Goal: Task Accomplishment & Management: Manage account settings

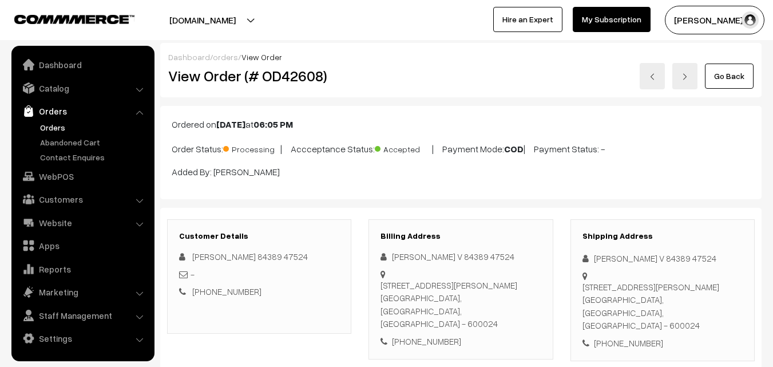
scroll to position [744, 0]
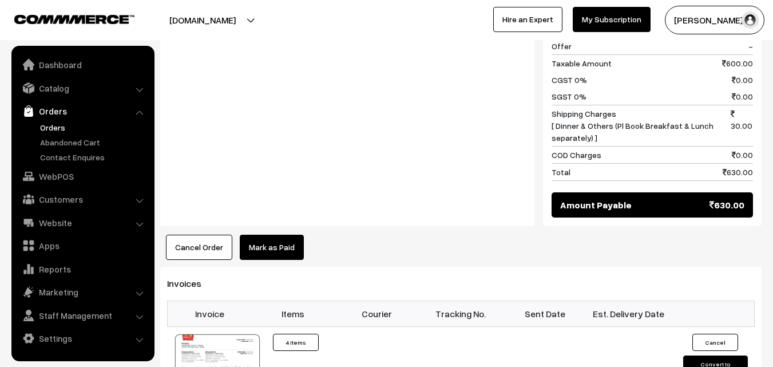
click at [63, 124] on link "Orders" at bounding box center [93, 127] width 113 height 12
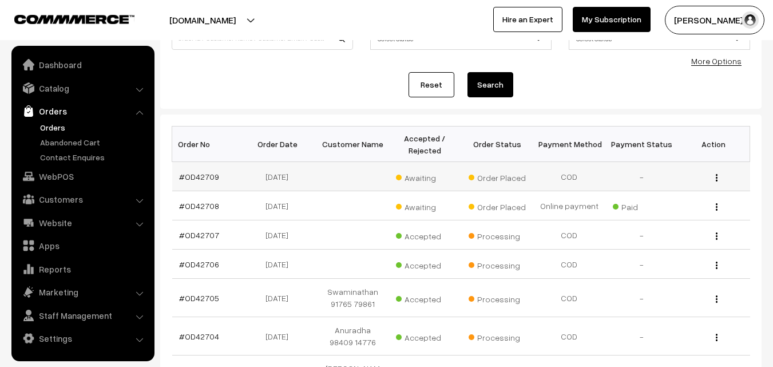
scroll to position [114, 0]
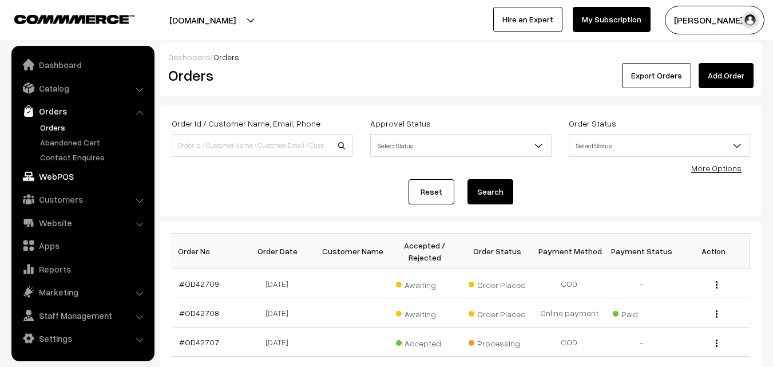
click at [60, 183] on link "WebPOS" at bounding box center [82, 176] width 136 height 21
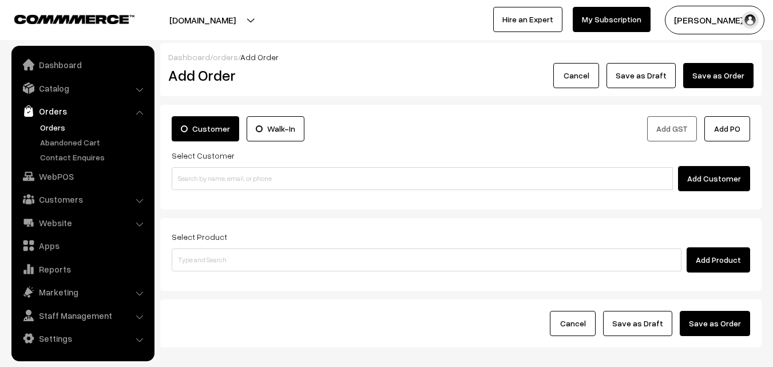
click at [205, 188] on input at bounding box center [422, 178] width 501 height 23
click at [196, 186] on input "73581 19410" at bounding box center [422, 178] width 501 height 23
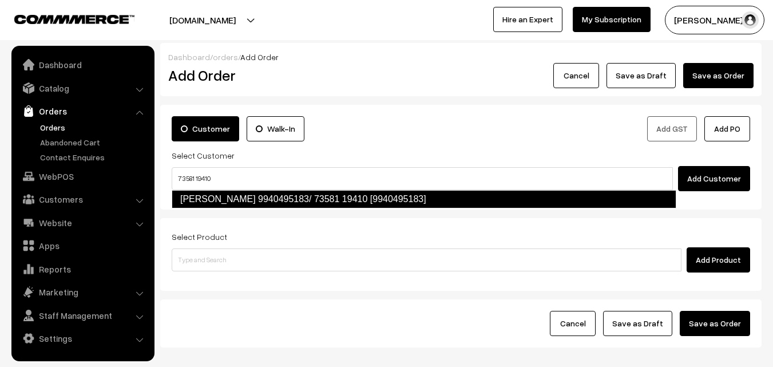
click at [196, 195] on link "Lalitha 9940495183/ 73581 19410 [9940495183]" at bounding box center [424, 199] width 505 height 18
type input "73581 19410"
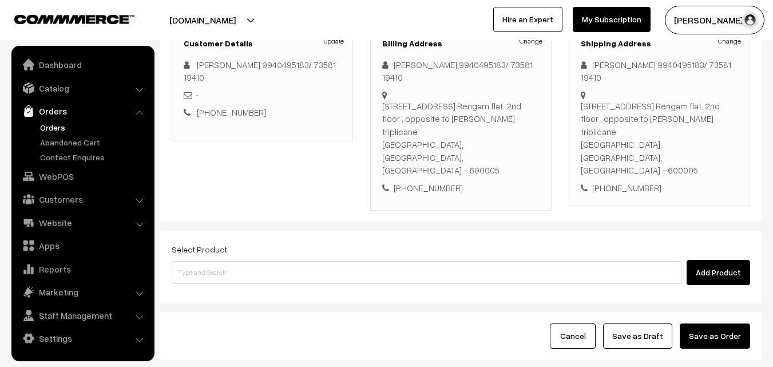
scroll to position [172, 0]
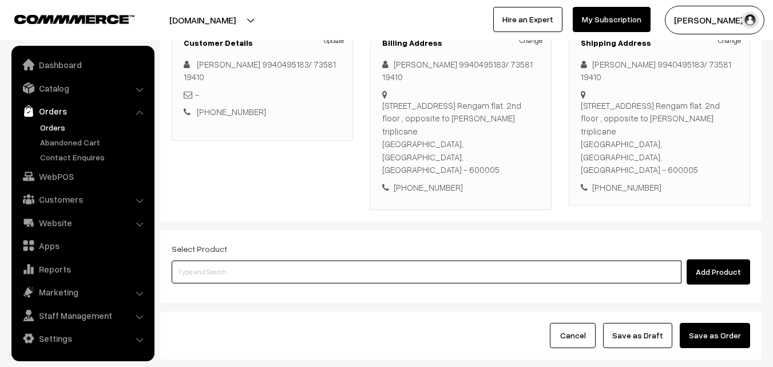
click at [230, 260] on input at bounding box center [427, 271] width 510 height 23
type input "bisi"
click at [176, 250] on link "20th Bisibelabath" at bounding box center [427, 254] width 511 height 17
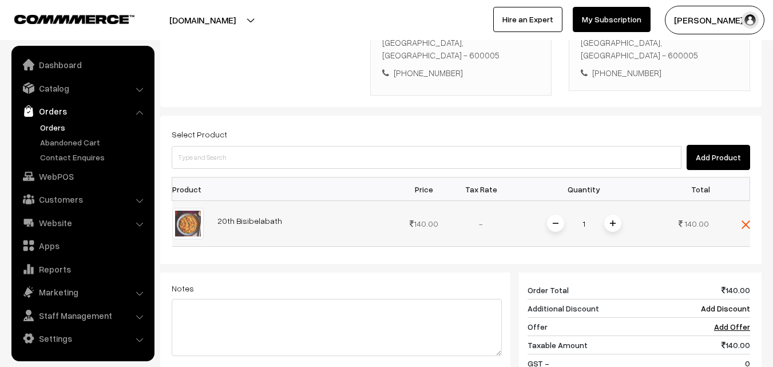
click at [611, 215] on span at bounding box center [612, 223] width 17 height 17
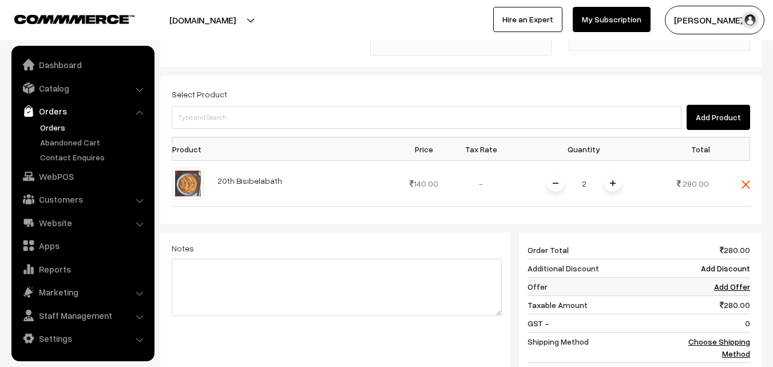
scroll to position [343, 0]
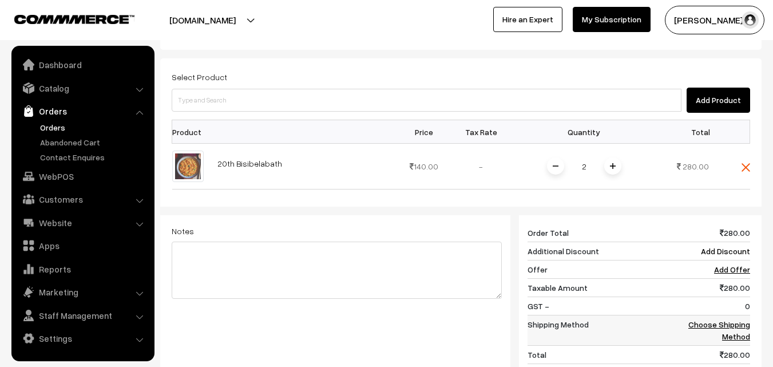
click at [723, 319] on link "Choose Shipping Method" at bounding box center [720, 330] width 62 height 22
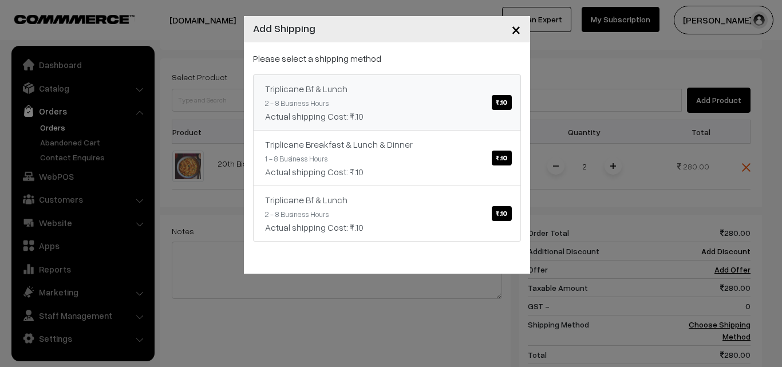
click at [485, 125] on link "Triplicane Bf & Lunch ₹.10 2 - 8 Business Hours Actual shipping Cost: ₹.10" at bounding box center [387, 102] width 268 height 56
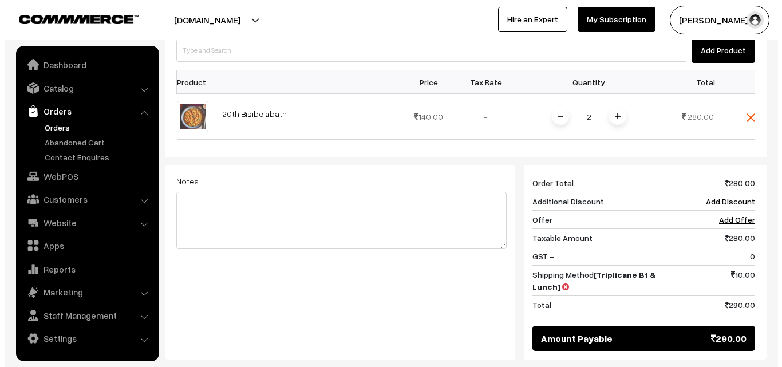
scroll to position [401, 0]
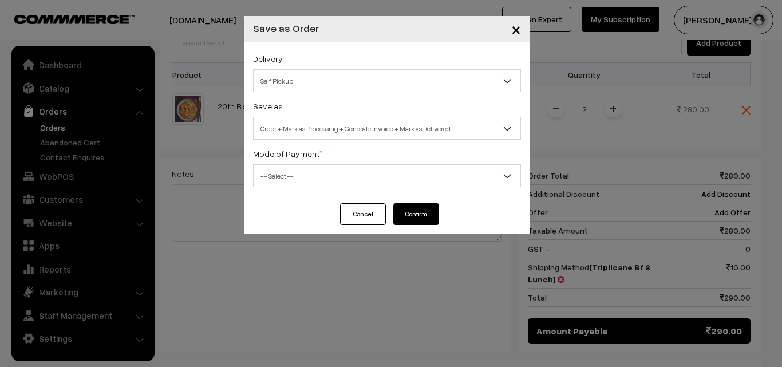
click at [300, 62] on div "Delivery Self Pickup Triplicane Bf & Lunch (₹10) (2 - 8 Business Hours) Triplic…" at bounding box center [387, 72] width 268 height 41
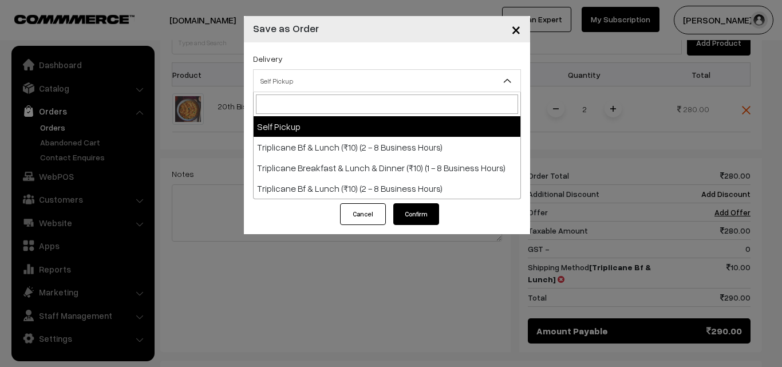
click at [308, 91] on span "Self Pickup" at bounding box center [387, 80] width 268 height 23
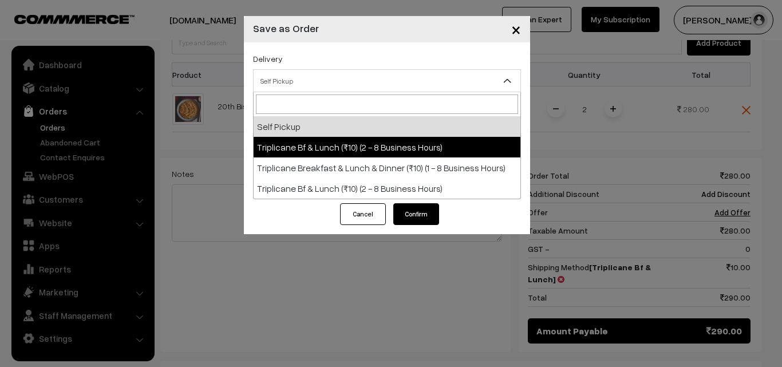
select select "TO1"
select select "3"
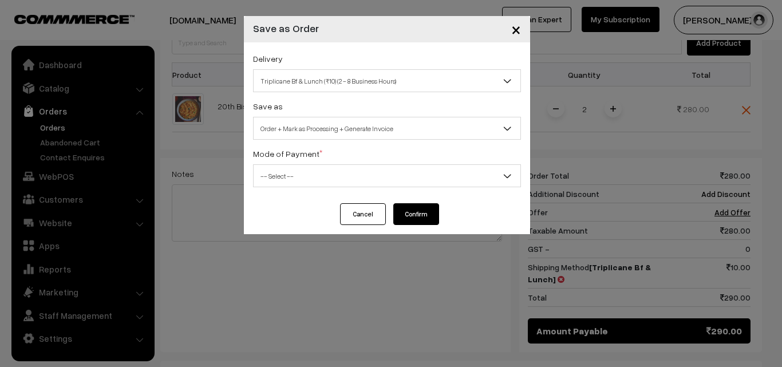
click at [346, 134] on span "Order + Mark as Processing + Generate Invoice" at bounding box center [387, 128] width 267 height 20
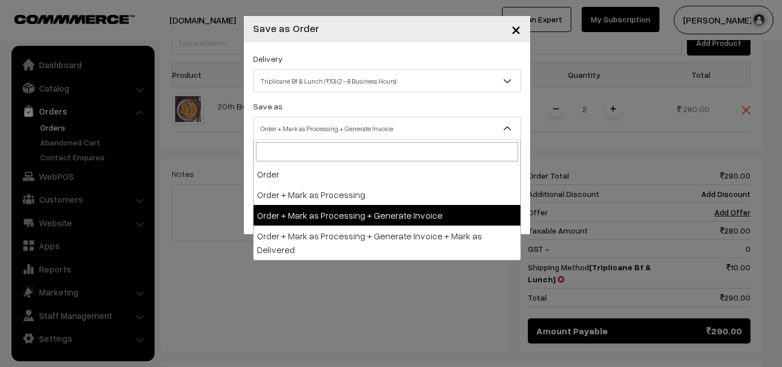
drag, startPoint x: 342, startPoint y: 200, endPoint x: 342, endPoint y: 211, distance: 10.9
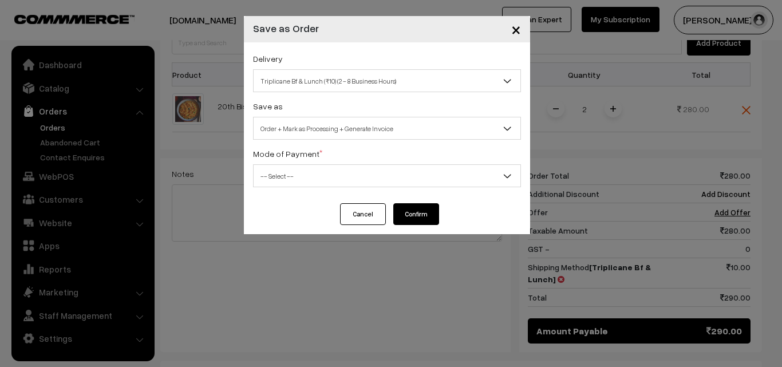
click at [302, 173] on span "-- Select --" at bounding box center [387, 176] width 267 height 20
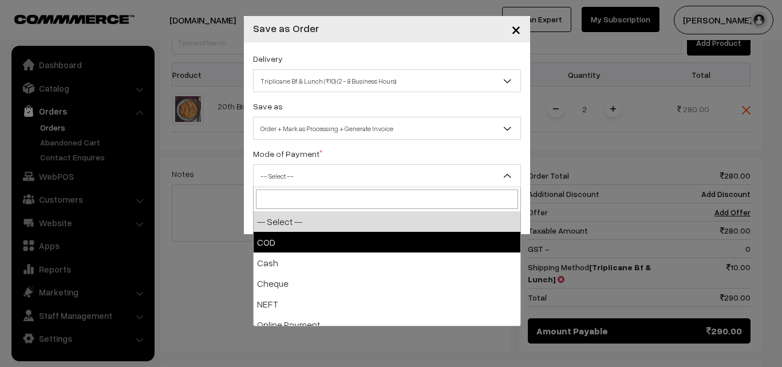
select select "1"
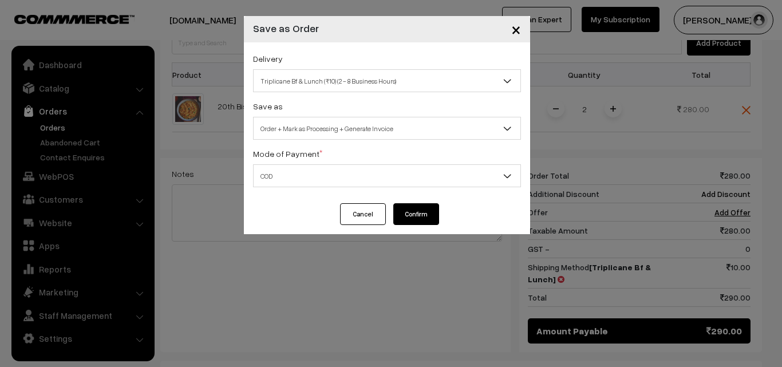
click at [413, 217] on button "Confirm" at bounding box center [416, 214] width 46 height 22
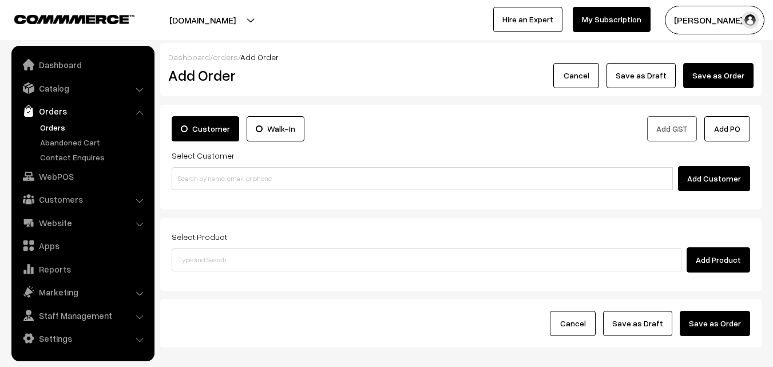
click at [64, 126] on link "Orders" at bounding box center [93, 127] width 113 height 12
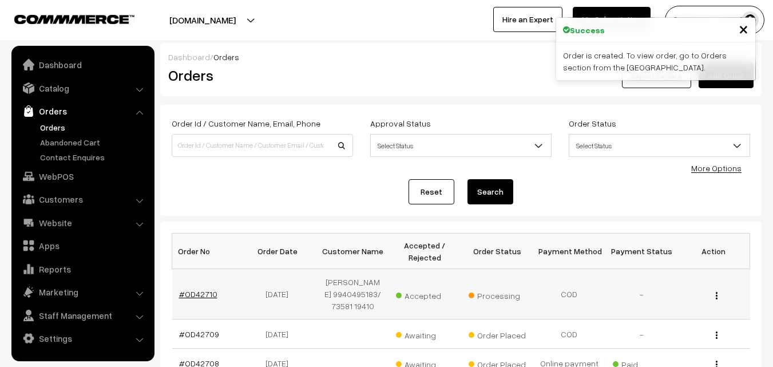
click at [195, 294] on link "#OD42710" at bounding box center [198, 294] width 38 height 10
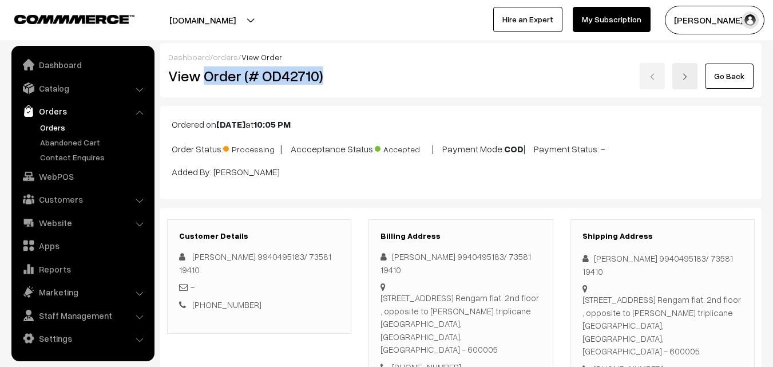
drag, startPoint x: 0, startPoint y: 0, endPoint x: 328, endPoint y: 80, distance: 337.6
click at [328, 80] on h2 "View Order (# OD42710)" at bounding box center [260, 76] width 184 height 18
copy h2 "Order (# OD42710)"
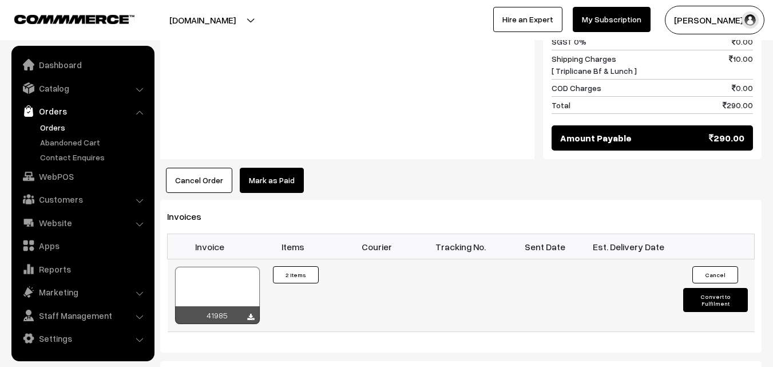
scroll to position [630, 0]
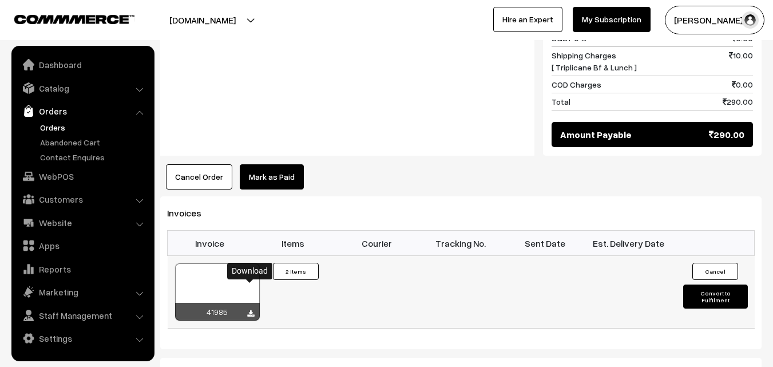
click at [249, 310] on icon at bounding box center [250, 313] width 7 height 7
click at [54, 177] on link "WebPOS" at bounding box center [82, 176] width 136 height 21
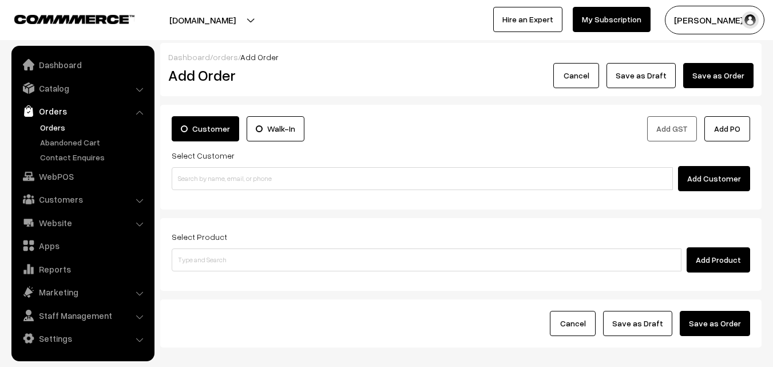
click at [214, 180] on input at bounding box center [422, 178] width 501 height 23
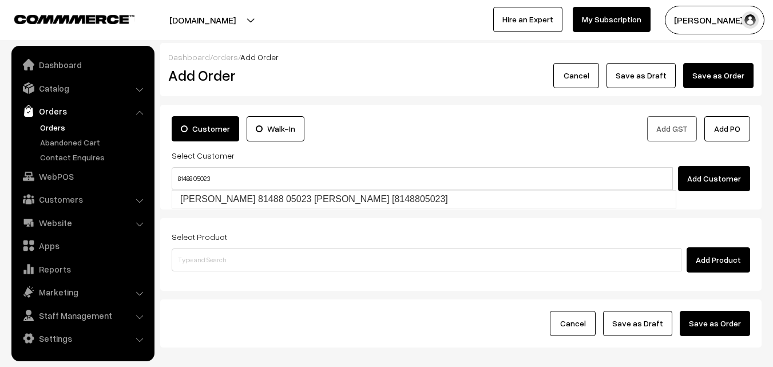
click at [197, 196] on link "[PERSON_NAME] 81488 05023 [PERSON_NAME] [8148805023]" at bounding box center [424, 199] width 504 height 17
type input "81488 05023"
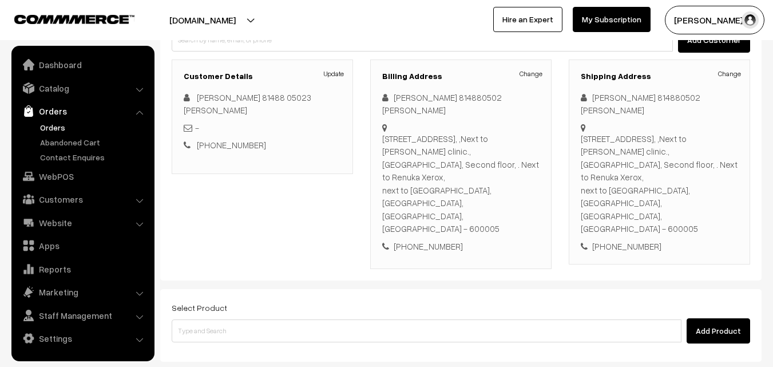
scroll to position [222, 0]
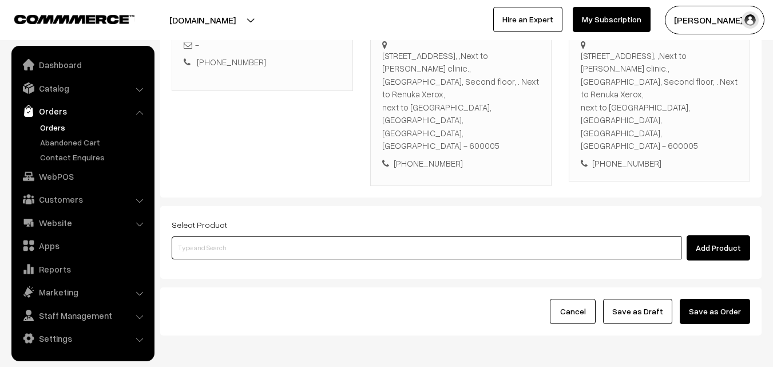
click at [235, 236] on input at bounding box center [427, 247] width 510 height 23
type input "idly"
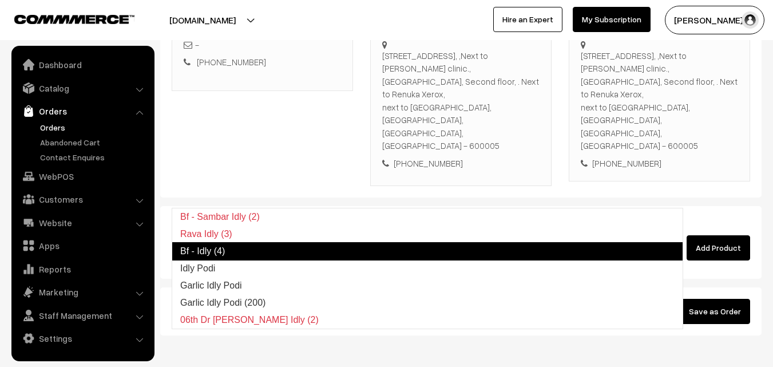
click at [221, 249] on link "Bf - Idly (4)" at bounding box center [428, 251] width 512 height 18
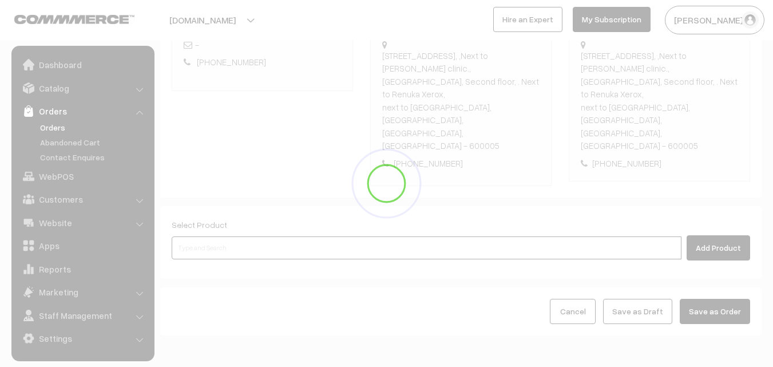
click at [218, 236] on input at bounding box center [427, 247] width 510 height 23
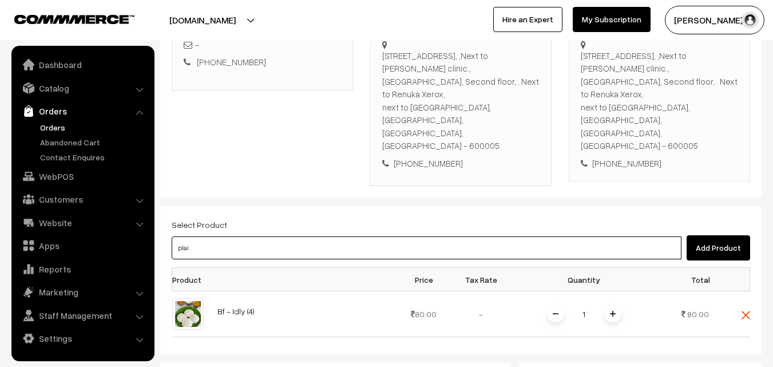
type input "plain"
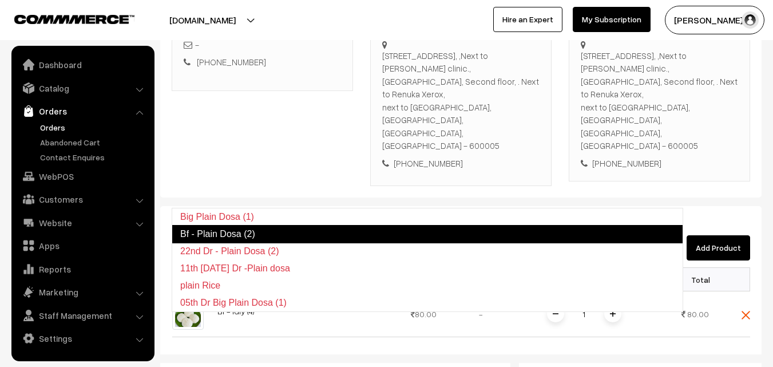
click at [216, 227] on link "Bf - Plain Dosa (2)" at bounding box center [428, 234] width 512 height 18
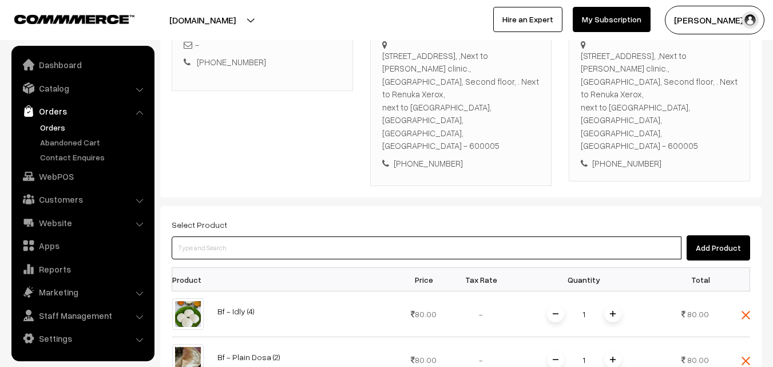
click at [235, 236] on input at bounding box center [427, 247] width 510 height 23
type input "n"
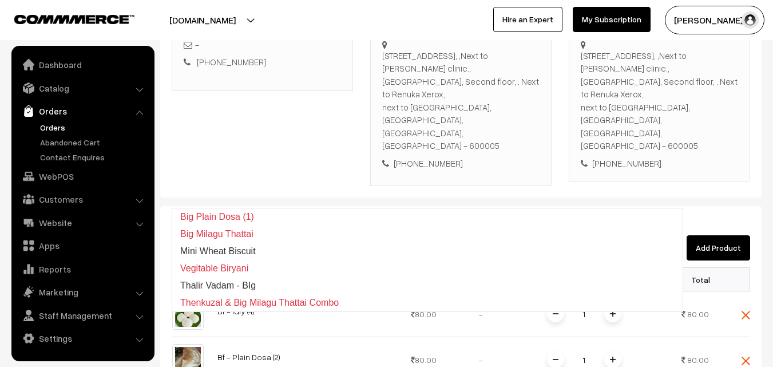
type input "bisi"
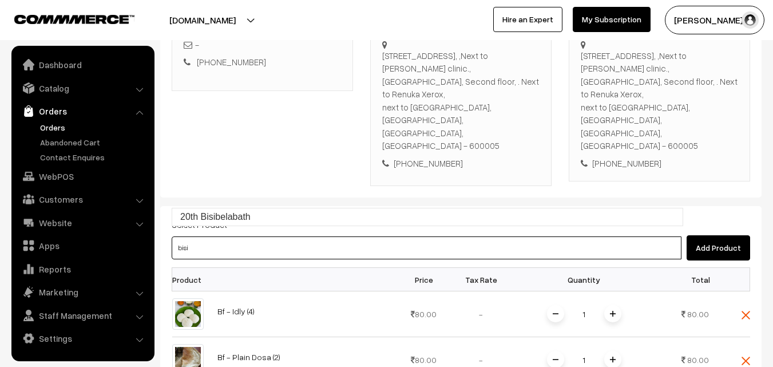
click at [231, 236] on input "bisi" at bounding box center [427, 247] width 510 height 23
click at [230, 215] on link "20th Bisibelabath" at bounding box center [427, 216] width 511 height 17
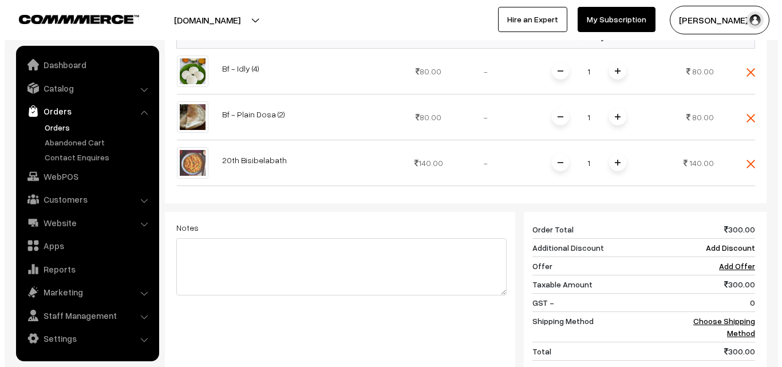
scroll to position [565, 0]
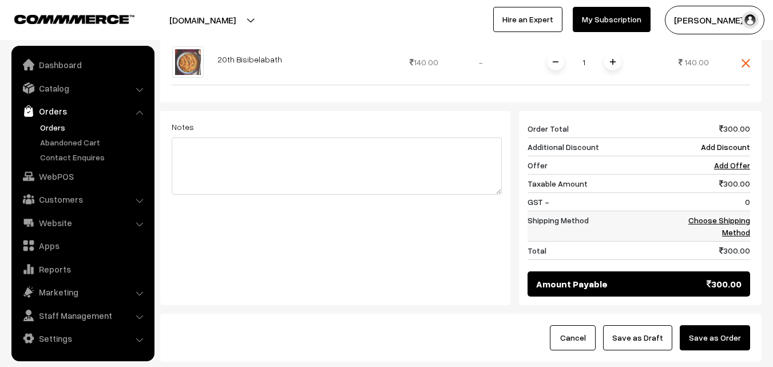
click at [732, 215] on link "Choose Shipping Method" at bounding box center [720, 226] width 62 height 22
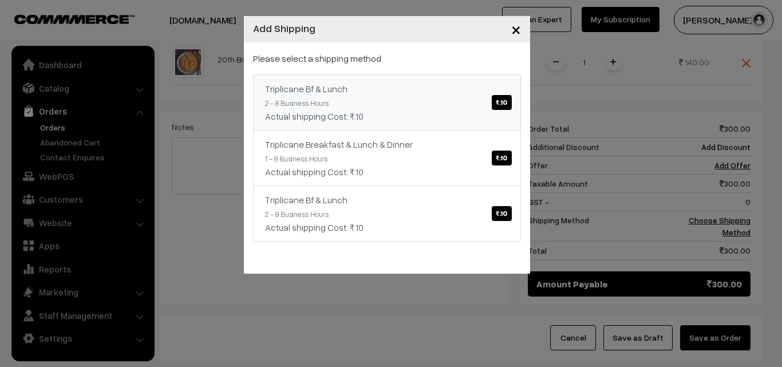
click at [499, 92] on div "Triplicane Bf & Lunch ₹.10" at bounding box center [387, 89] width 244 height 14
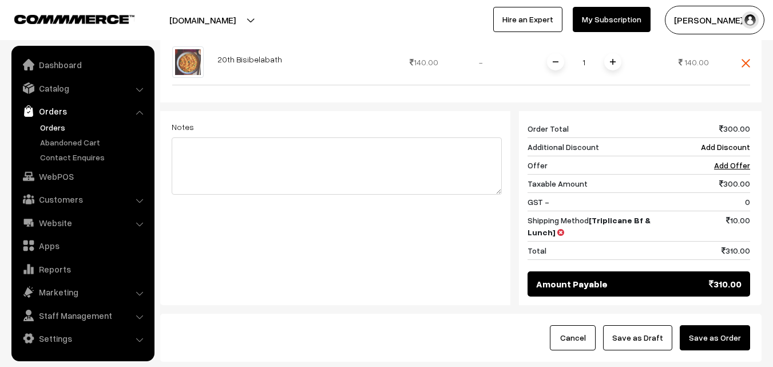
click at [705, 325] on button "Save as Order" at bounding box center [715, 337] width 70 height 25
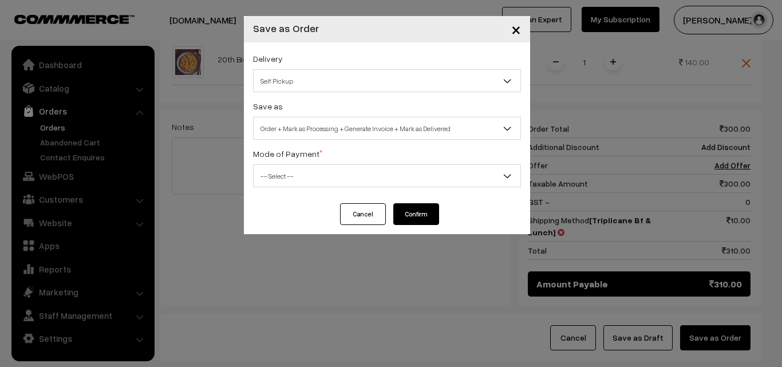
click at [284, 75] on span "Self Pickup" at bounding box center [387, 81] width 267 height 20
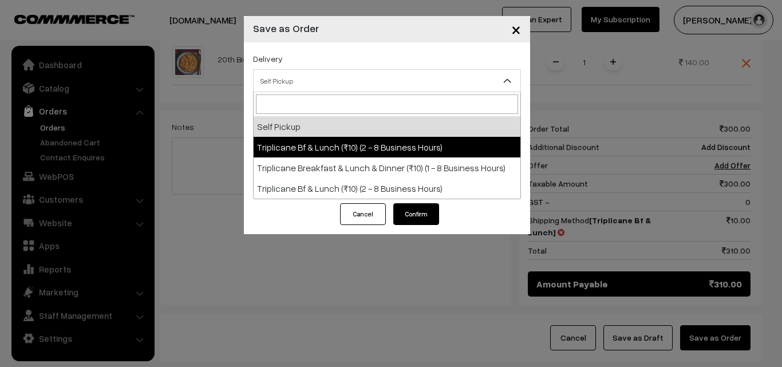
select select "TO1"
select select "3"
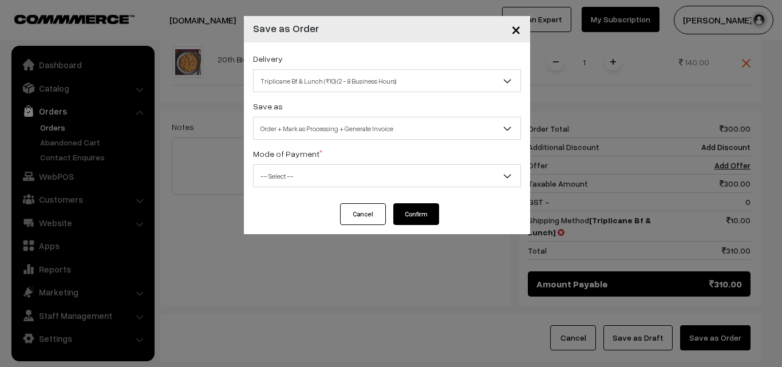
click at [330, 125] on span "Order + Mark as Processing + Generate Invoice" at bounding box center [387, 128] width 267 height 20
click at [277, 167] on span "-- Select --" at bounding box center [387, 176] width 267 height 20
select select "1"
click at [393, 211] on div "Cancel Confirm" at bounding box center [386, 214] width 105 height 22
click at [404, 212] on button "Confirm" at bounding box center [416, 214] width 46 height 22
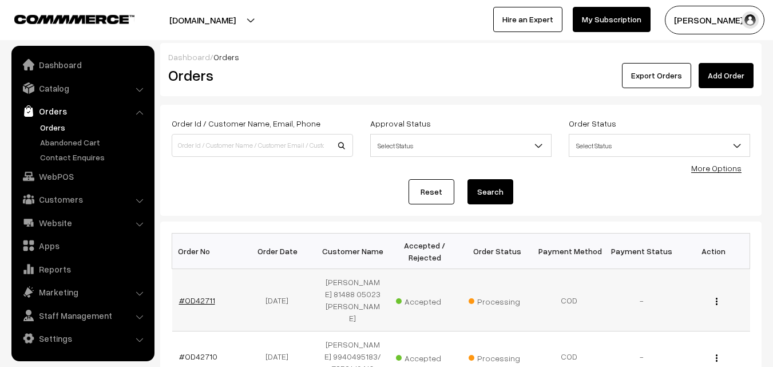
click at [202, 298] on link "#OD42711" at bounding box center [197, 300] width 36 height 10
click at [202, 297] on link "#OD42711" at bounding box center [197, 300] width 36 height 10
click at [191, 295] on link "#OD42711" at bounding box center [197, 300] width 36 height 10
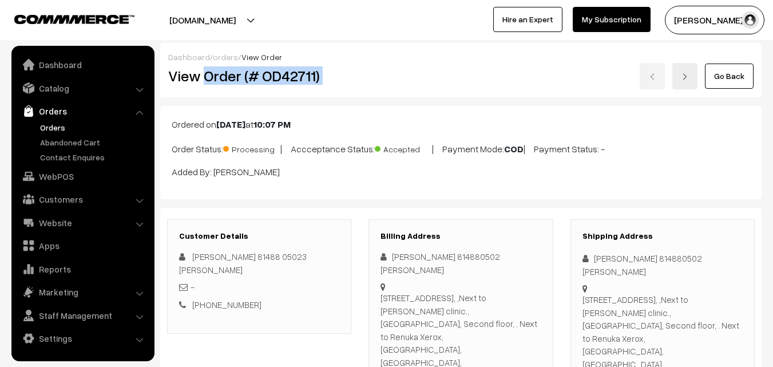
drag, startPoint x: 208, startPoint y: 74, endPoint x: 366, endPoint y: 79, distance: 157.5
click at [366, 79] on div "View Order (# OD42711) Go Back" at bounding box center [461, 76] width 603 height 26
copy div "Order (# OD42711)"
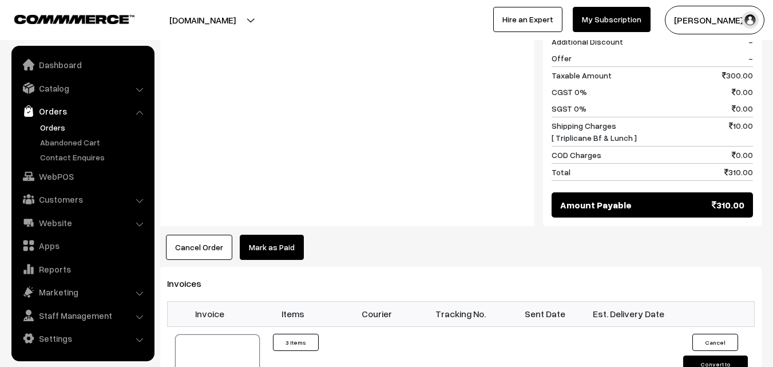
scroll to position [744, 0]
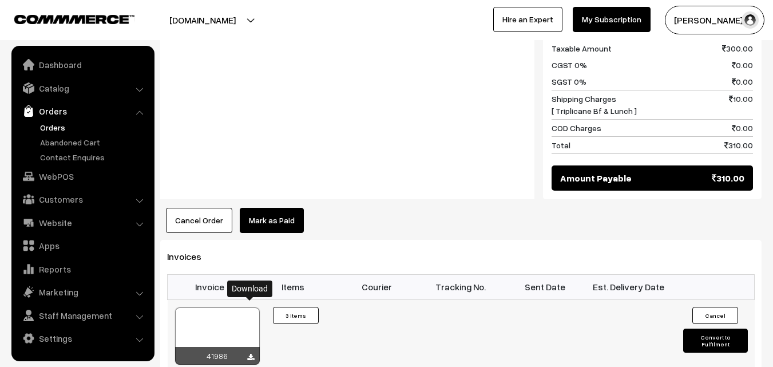
click at [248, 354] on icon at bounding box center [250, 357] width 7 height 7
click at [218, 307] on div at bounding box center [217, 335] width 85 height 57
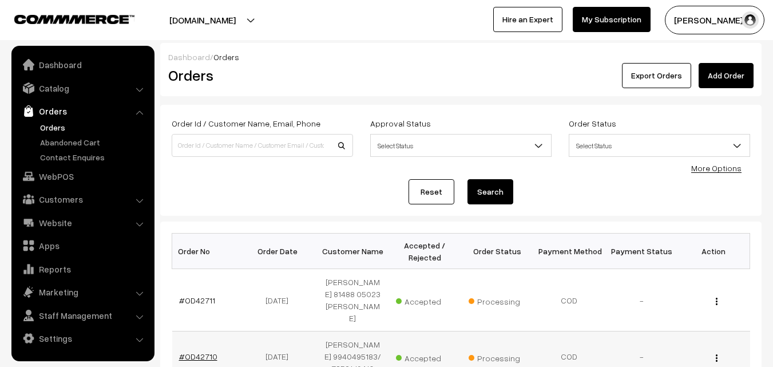
click at [200, 351] on link "#OD42710" at bounding box center [198, 356] width 38 height 10
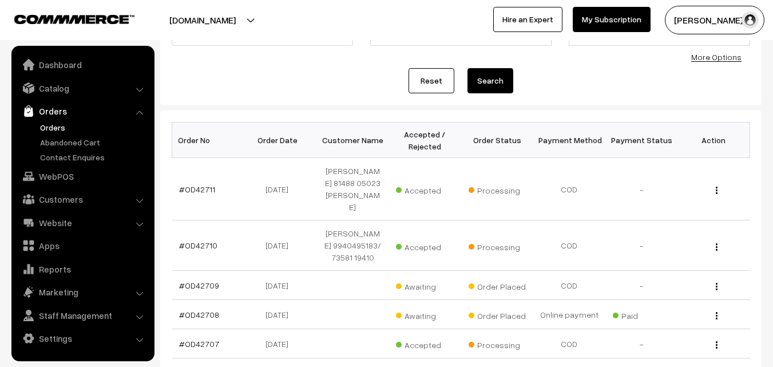
scroll to position [115, 0]
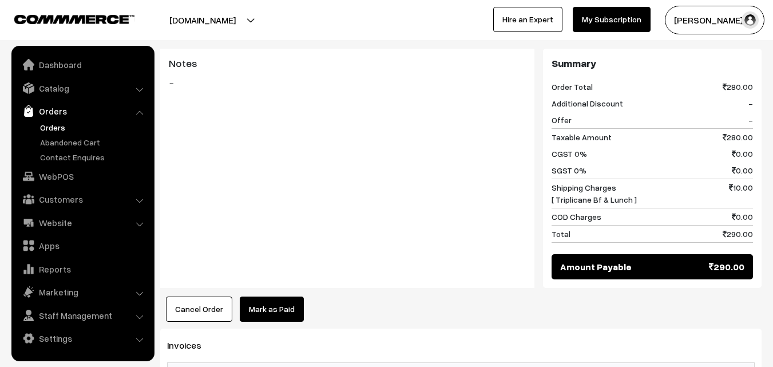
scroll to position [515, 0]
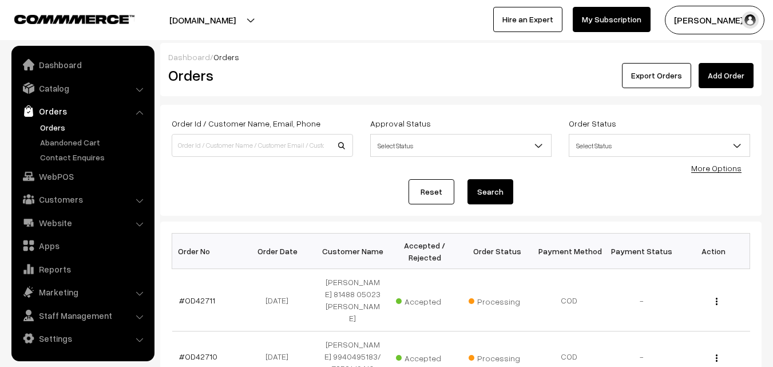
scroll to position [230, 0]
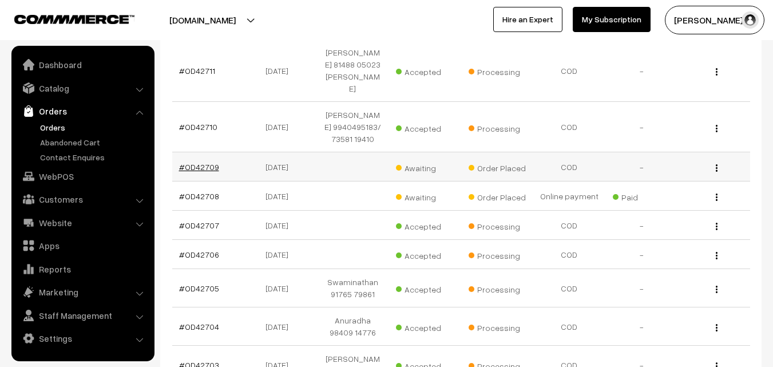
click at [212, 162] on link "#OD42709" at bounding box center [199, 167] width 40 height 10
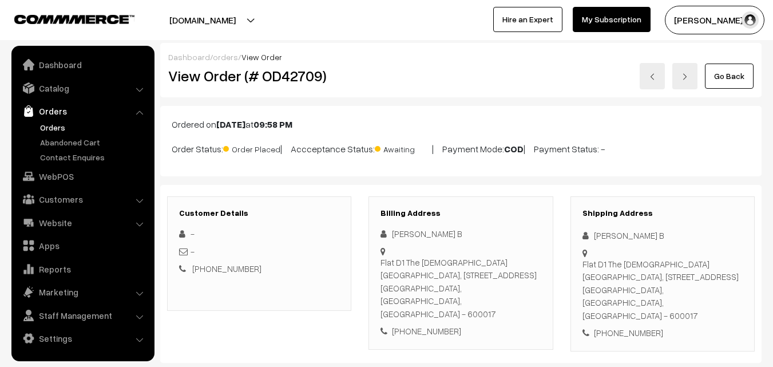
scroll to position [172, 0]
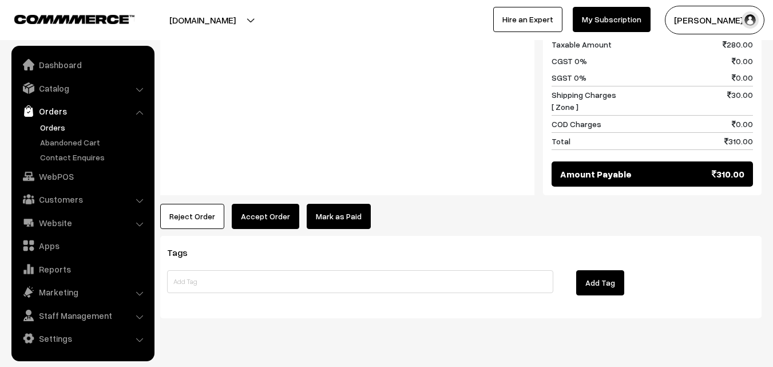
click at [256, 204] on button "Accept Order" at bounding box center [266, 216] width 68 height 25
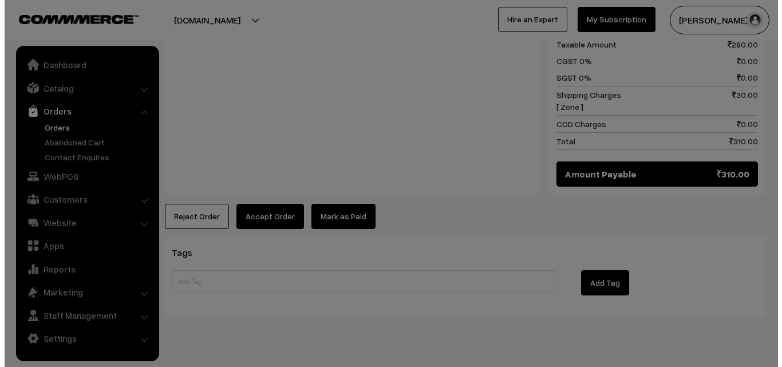
scroll to position [555, 0]
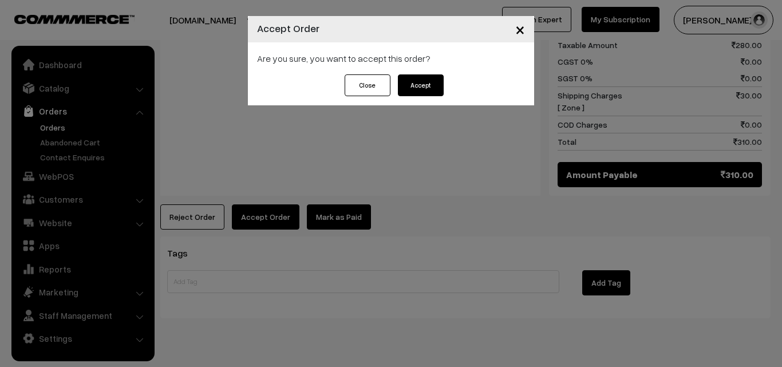
click at [424, 93] on button "Accept" at bounding box center [421, 85] width 46 height 22
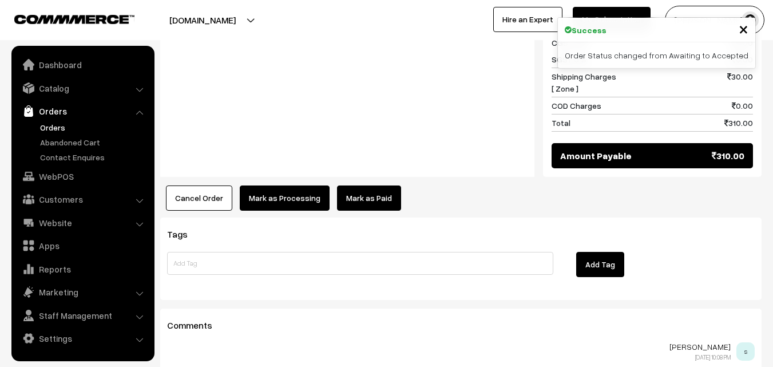
click at [298, 185] on button "Mark as Processing" at bounding box center [285, 197] width 90 height 25
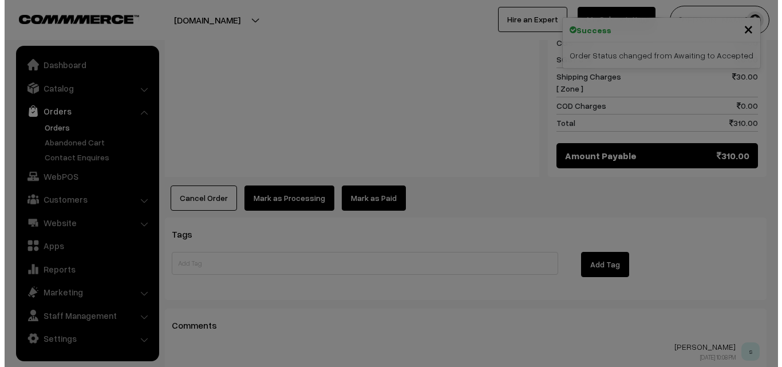
scroll to position [573, 0]
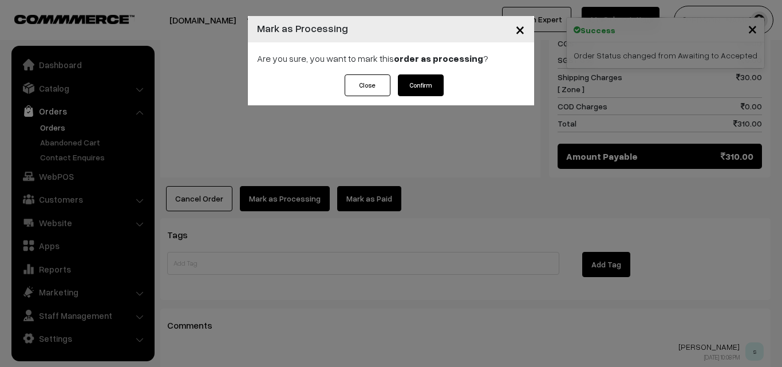
click at [440, 80] on button "Confirm" at bounding box center [421, 85] width 46 height 22
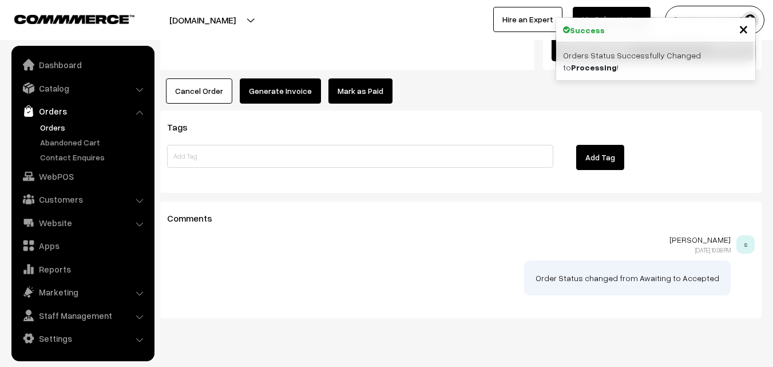
click at [306, 78] on button "Generate Invoice" at bounding box center [280, 90] width 81 height 25
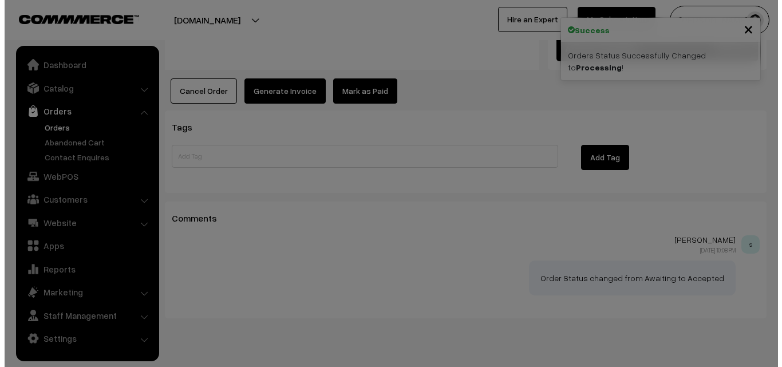
scroll to position [680, 0]
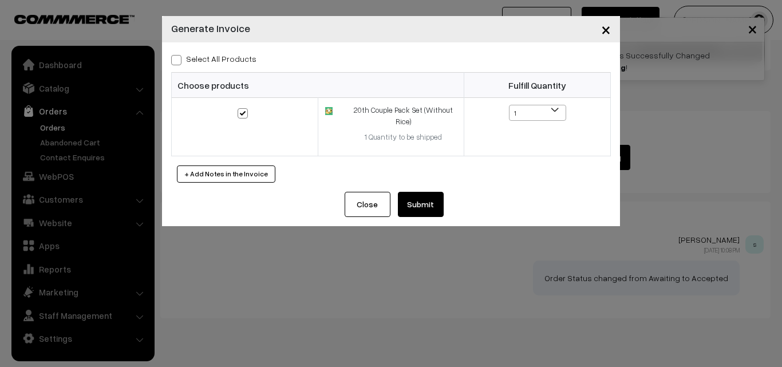
click at [207, 58] on label "Select All Products" at bounding box center [213, 59] width 85 height 12
click at [179, 58] on input "Select All Products" at bounding box center [174, 57] width 7 height 7
checkbox input "true"
click at [414, 207] on button "Submit" at bounding box center [421, 204] width 46 height 25
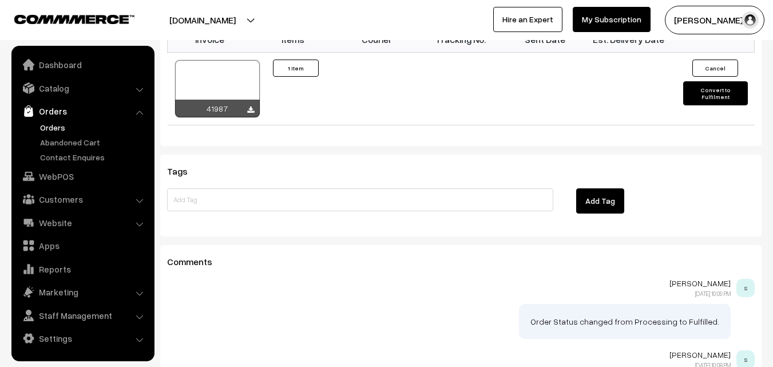
scroll to position [737, 0]
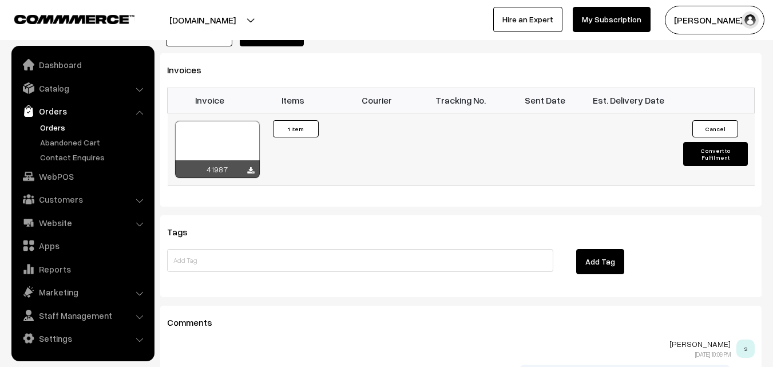
click at [238, 121] on div at bounding box center [217, 149] width 85 height 57
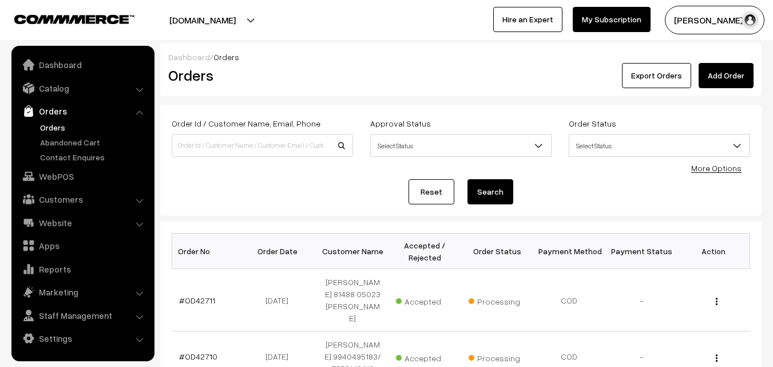
scroll to position [230, 0]
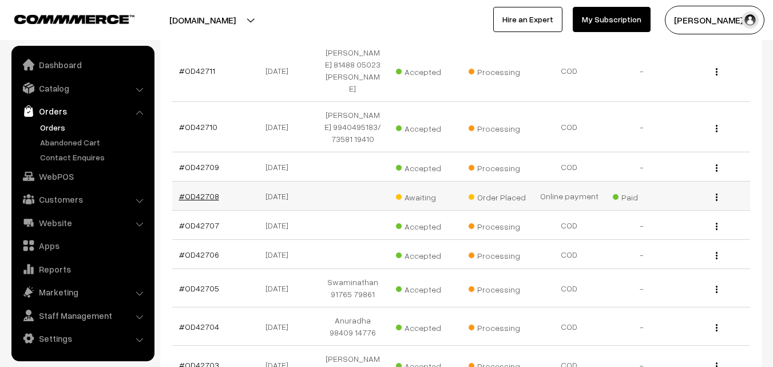
click at [201, 191] on link "#OD42708" at bounding box center [199, 196] width 40 height 10
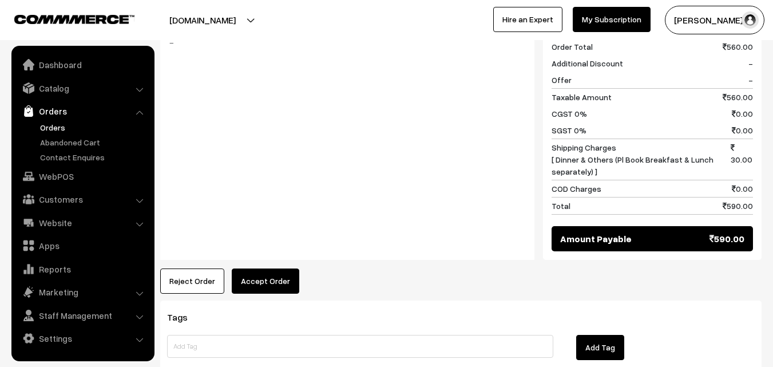
click at [271, 268] on button "Accept Order" at bounding box center [266, 280] width 68 height 25
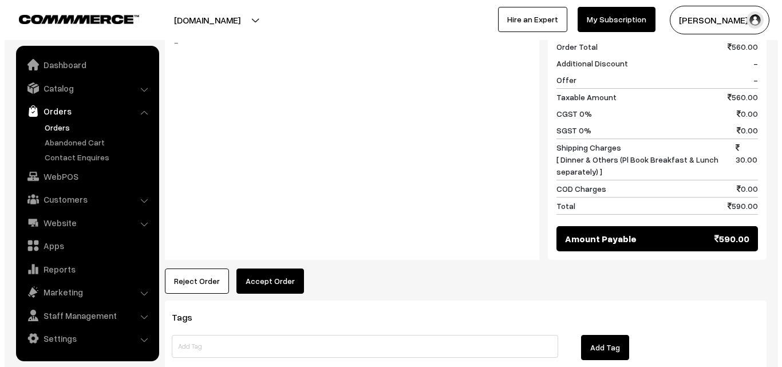
scroll to position [516, 0]
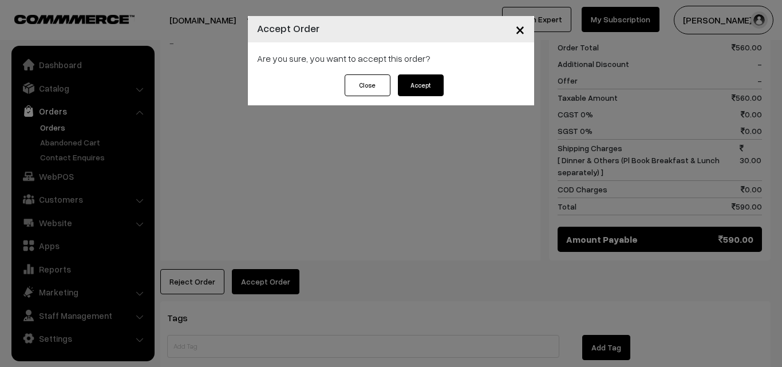
click at [413, 83] on button "Accept" at bounding box center [421, 85] width 46 height 22
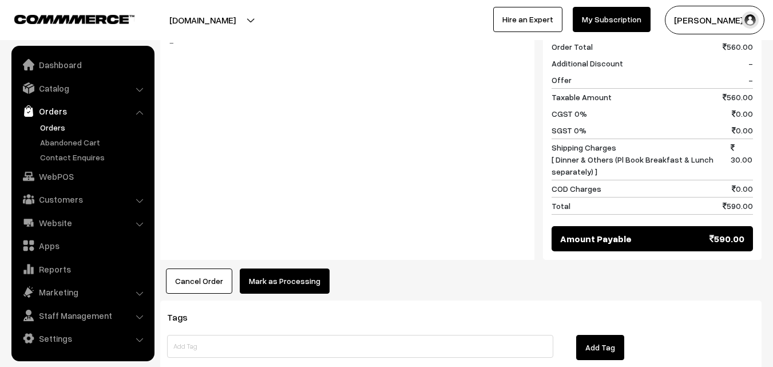
click at [283, 268] on button "Mark as Processing" at bounding box center [285, 280] width 90 height 25
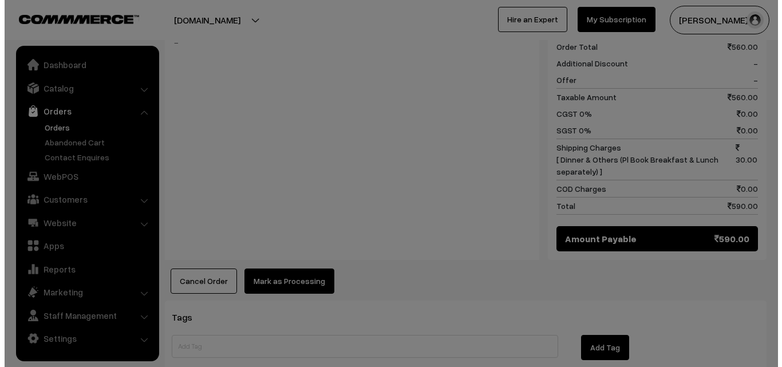
scroll to position [516, 0]
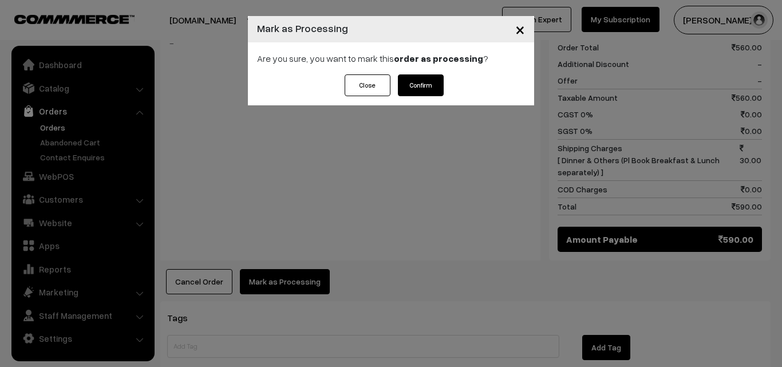
click at [405, 76] on button "Confirm" at bounding box center [421, 85] width 46 height 22
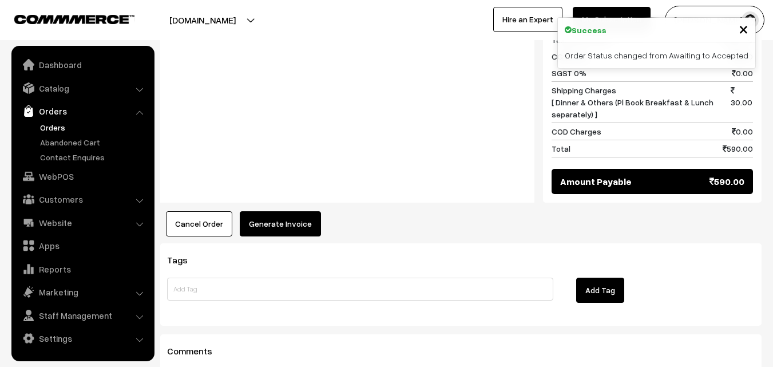
click at [307, 211] on button "Generate Invoice" at bounding box center [280, 223] width 81 height 25
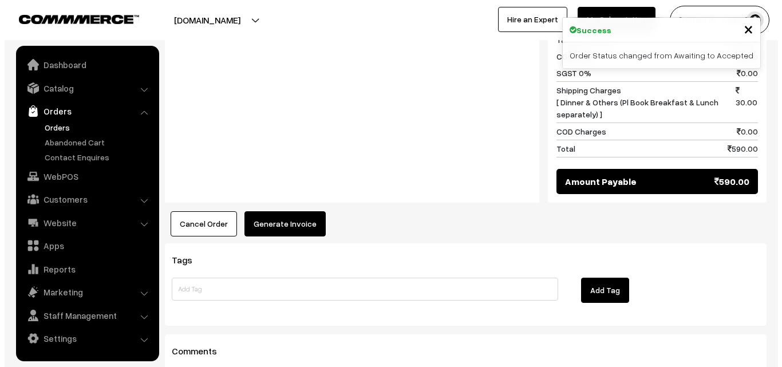
scroll to position [573, 0]
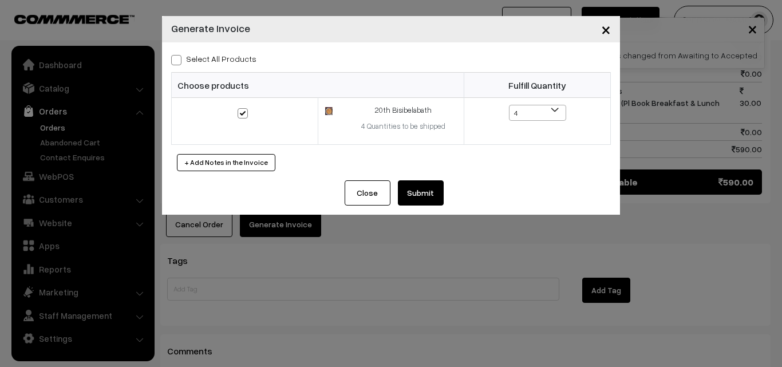
click at [225, 59] on label "Select All Products" at bounding box center [213, 59] width 85 height 12
click at [179, 59] on input "Select All Products" at bounding box center [174, 57] width 7 height 7
checkbox input "true"
click at [434, 196] on button "Submit" at bounding box center [421, 192] width 46 height 25
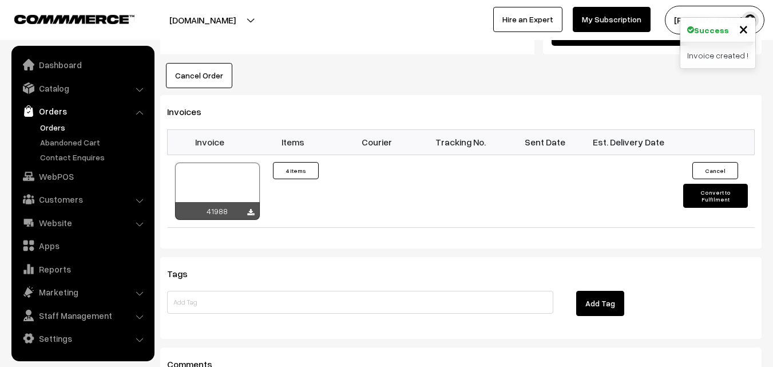
scroll to position [801, 0]
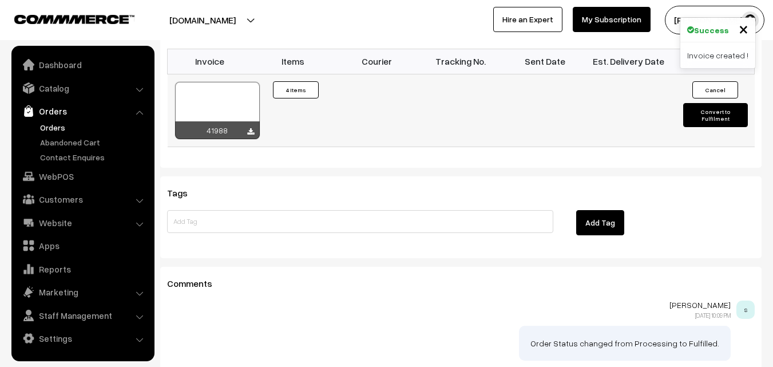
click at [233, 82] on div at bounding box center [217, 110] width 85 height 57
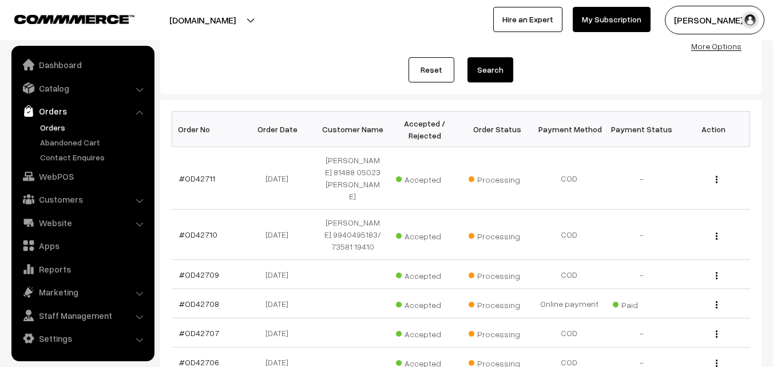
scroll to position [58, 0]
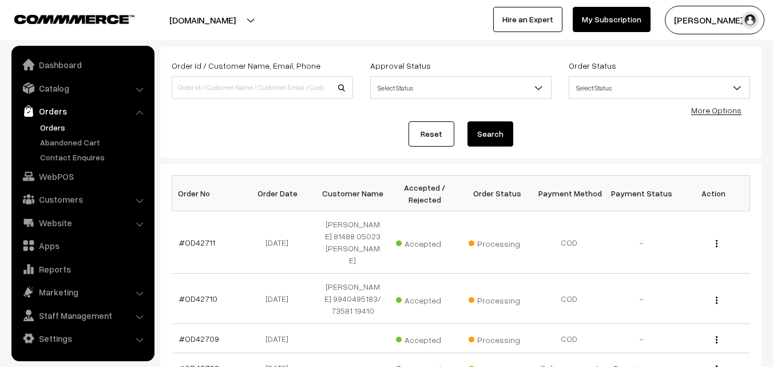
click at [61, 127] on link "Orders" at bounding box center [93, 127] width 113 height 12
